Goal: Task Accomplishment & Management: Manage account settings

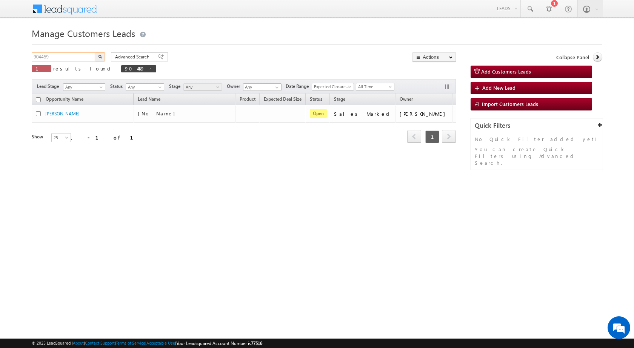
click at [80, 57] on input "904459" at bounding box center [64, 56] width 64 height 9
paste input "11893"
type input "911893"
click at [95, 52] on button "button" at bounding box center [100, 56] width 10 height 9
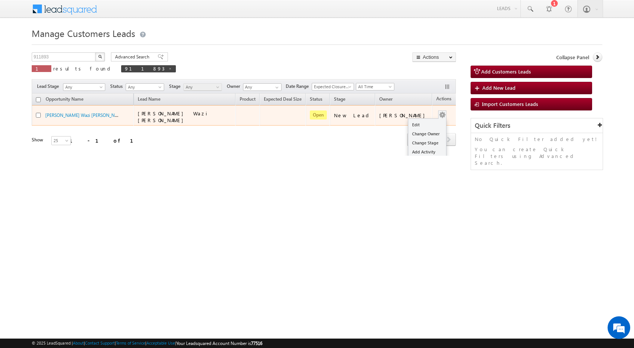
click at [436, 117] on div "Edit Change Owner Change Stage Add Activity Add Task Delete" at bounding box center [442, 115] width 12 height 10
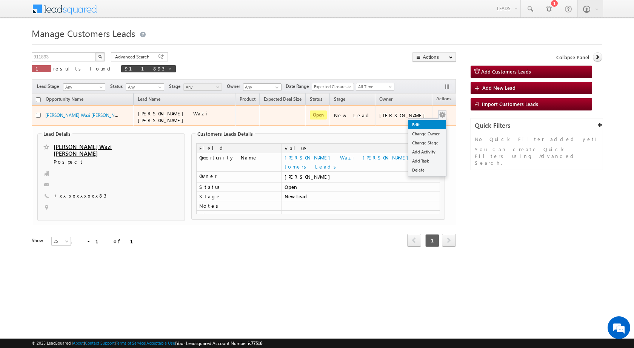
click at [426, 125] on link "Edit" at bounding box center [427, 124] width 38 height 9
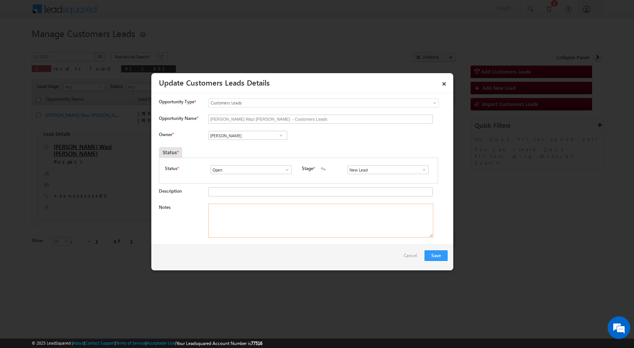
click at [255, 222] on textarea "Notes" at bounding box center [320, 221] width 225 height 34
click at [422, 171] on span at bounding box center [424, 170] width 8 height 6
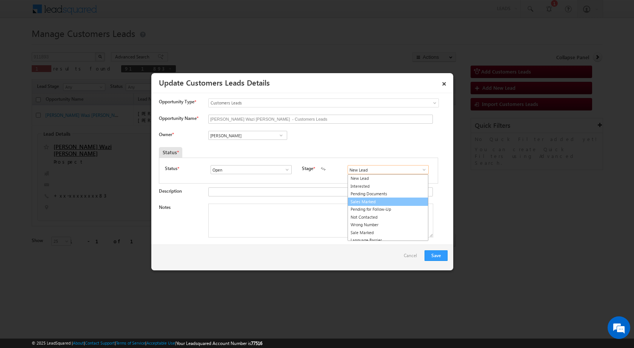
click at [382, 204] on link "Sales Marked" at bounding box center [387, 202] width 81 height 9
type input "Sales Marked"
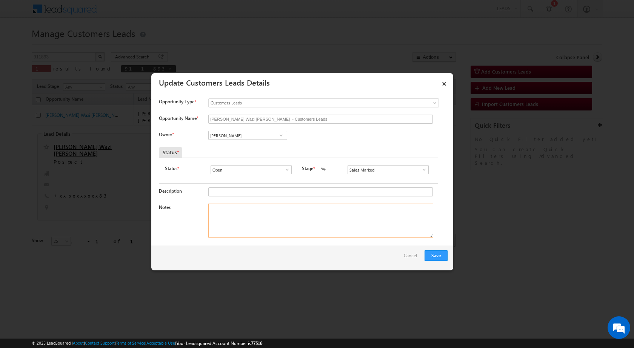
click at [274, 237] on textarea "Notes" at bounding box center [320, 221] width 225 height 34
click at [231, 216] on textarea "Notes" at bounding box center [320, 221] width 225 height 34
paste textarea "Purchase Case / Lv - 35lac / Registry / Nagar [PERSON_NAME] / Manufacturing / I…"
click at [245, 231] on textarea "Purchase Case / Lv - 35lac / Registry / Nagar [PERSON_NAME] / Manufacturing / I…" at bounding box center [320, 221] width 225 height 34
click at [255, 218] on textarea "Purchase Case / Lv - 35lac / Registry / Nagar [PERSON_NAME] / Manufacturing / I…" at bounding box center [320, 221] width 225 height 34
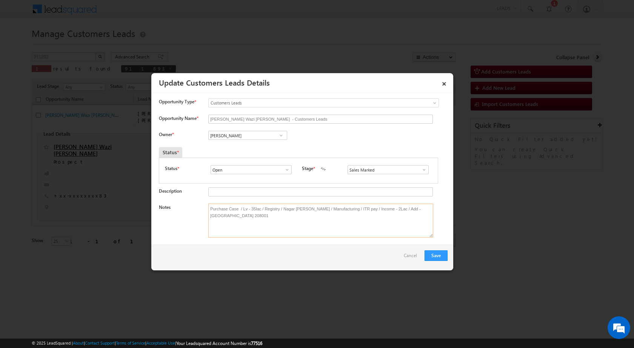
click at [261, 215] on textarea "Purchase Case / Lv - 35lac / Registry / Nagar [PERSON_NAME] / Manufacturing / I…" at bounding box center [320, 221] width 225 height 34
click at [273, 215] on textarea "Purchase Case / Lv - 35lac / Registry / Nagar [PERSON_NAME] / Manufacturing / I…" at bounding box center [320, 221] width 225 height 34
click at [287, 215] on textarea "Purchase Case / Lv - 35lac / Registry / Nagar [PERSON_NAME] / Manufacturing / I…" at bounding box center [320, 221] width 225 height 34
click at [310, 216] on textarea "Purchase Case / Lv - 35lac / Registry / Nagar [PERSON_NAME] / Manufacturing / I…" at bounding box center [320, 221] width 225 height 34
click at [345, 211] on textarea "Purchase Case / Lv - 35lac / Registry / Nagar [PERSON_NAME] / Manufacturing / I…" at bounding box center [320, 221] width 225 height 34
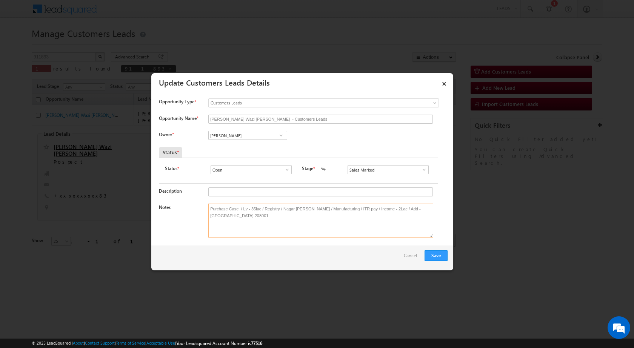
click at [358, 211] on textarea "Purchase Case / Lv - 35lac / Registry / Nagar [PERSON_NAME] / Manufacturing / I…" at bounding box center [320, 221] width 225 height 34
click at [371, 211] on textarea "Purchase Case / Lv - 35lac / Registry / Nagar [PERSON_NAME] / Manufacturing / I…" at bounding box center [320, 221] width 225 height 34
click at [378, 209] on textarea "Purchase Case / Lv - 35lac / Registry / Nagar [PERSON_NAME] / Manufacturing / I…" at bounding box center [320, 221] width 225 height 34
click at [397, 213] on textarea "Purchase Case / Lv - 35lac / Registry / Nagar [PERSON_NAME] / Manufacturing / I…" at bounding box center [320, 221] width 225 height 34
click at [385, 212] on textarea "Purchase Case / Lv - 35lac / Registry / Nagar [PERSON_NAME] / Manufacturing / I…" at bounding box center [320, 221] width 225 height 34
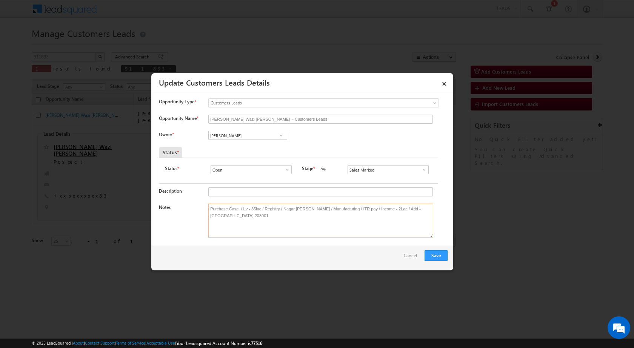
click at [391, 212] on textarea "Purchase Case / Lv - 35lac / Registry / Nagar [PERSON_NAME] / Manufacturing / I…" at bounding box center [320, 221] width 225 height 34
click at [397, 211] on textarea "Purchase Case / Lv - 35lac / Registry / Nagar [PERSON_NAME] / Manufacturing / I…" at bounding box center [320, 221] width 225 height 34
click at [414, 210] on textarea "Purchase Case / Lv - 35lac / Registry / Nagar [PERSON_NAME] / Manufacturing / I…" at bounding box center [320, 221] width 225 height 34
click at [436, 235] on div "Notes Purchase Case / Lv - 35lac / Registry / Nagar [PERSON_NAME] / Manufacturi…" at bounding box center [303, 223] width 288 height 38
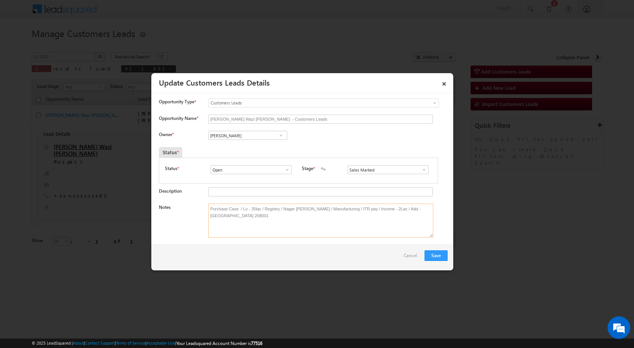
click at [244, 207] on textarea "Purchase Case / Lv - 35lac / Registry / Nagar [PERSON_NAME] / Manufacturing / I…" at bounding box center [320, 221] width 225 height 34
click at [243, 220] on textarea "Purchase Case / Lv - 35lac / Registry / Nagar [PERSON_NAME] / Manufacturing / I…" at bounding box center [320, 221] width 225 height 34
click at [241, 210] on textarea "Purchase Case / Lv - 35lac / Registry / Nagar [PERSON_NAME] / Manufacturing / I…" at bounding box center [320, 221] width 225 height 34
click at [208, 212] on textarea "Purchase Case / Lv - 35lac / Registry / Nagar [PERSON_NAME] / Manufacturing / I…" at bounding box center [320, 221] width 225 height 34
paste textarea "[PERSON_NAME] WAZI [PERSON_NAME]"
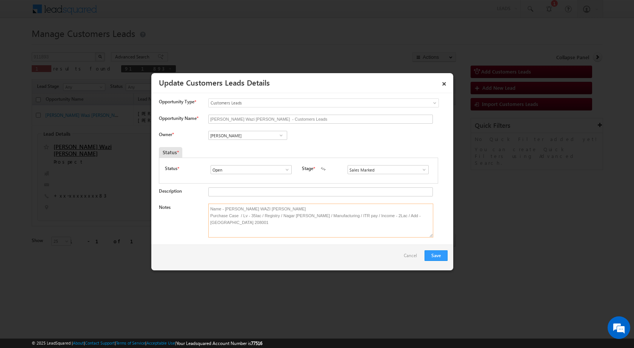
type textarea "Name - [PERSON_NAME] WAZI [PERSON_NAME] Purchase Case / Lv - 35lac / Registry /…"
click at [233, 136] on input "[PERSON_NAME]" at bounding box center [247, 135] width 79 height 9
type input "DILSHAD"
click at [323, 150] on div "Status *" at bounding box center [262, 152] width 207 height 11
click at [246, 136] on input at bounding box center [247, 135] width 79 height 9
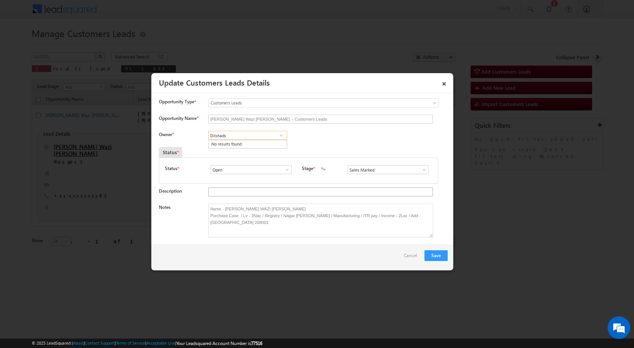
type input "Dilshads"
click at [256, 196] on input "Description" at bounding box center [320, 191] width 224 height 9
click at [263, 134] on input at bounding box center [247, 135] width 79 height 9
type input "d"
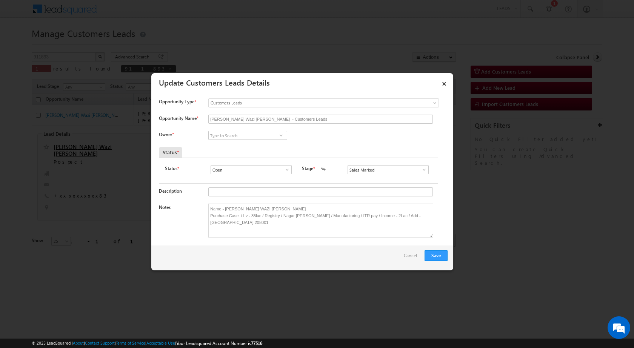
click at [293, 141] on div "[PERSON_NAME] [PERSON_NAME] [PERSON_NAME] [PERSON_NAME] [PERSON_NAME] [PERSON_N…" at bounding box center [253, 136] width 91 height 11
click at [247, 137] on input at bounding box center [247, 135] width 79 height 9
click at [246, 151] on span "[EMAIL_ADDRESS][DOMAIN_NAME]" at bounding box center [245, 150] width 68 height 6
type input "[PERSON_NAME]"
click at [431, 257] on button "Save" at bounding box center [435, 255] width 23 height 11
